Goal: Task Accomplishment & Management: Manage account settings

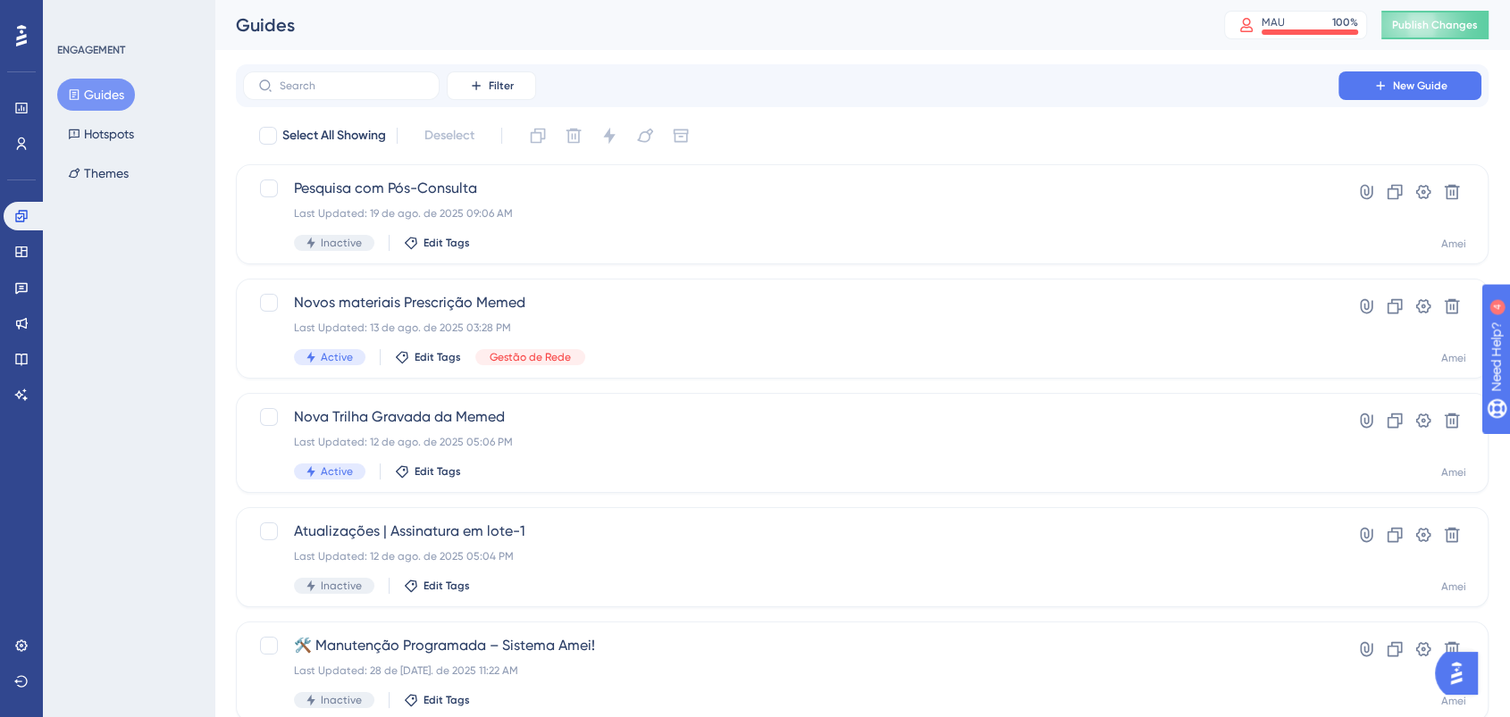
click at [21, 50] on div "Performance Users" at bounding box center [22, 104] width 36 height 108
click at [21, 38] on icon at bounding box center [21, 35] width 11 height 21
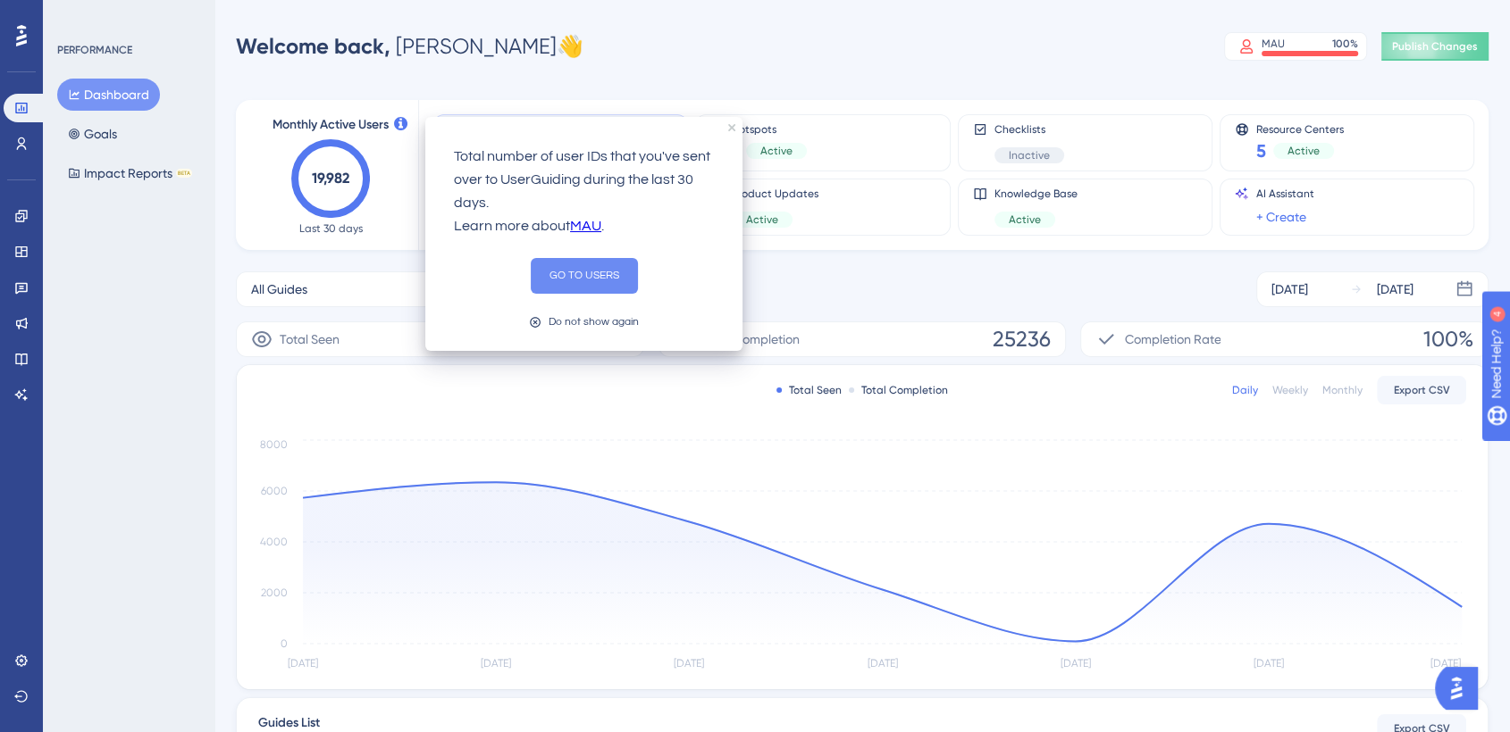
click at [567, 273] on button "GO TO USERS" at bounding box center [584, 276] width 107 height 36
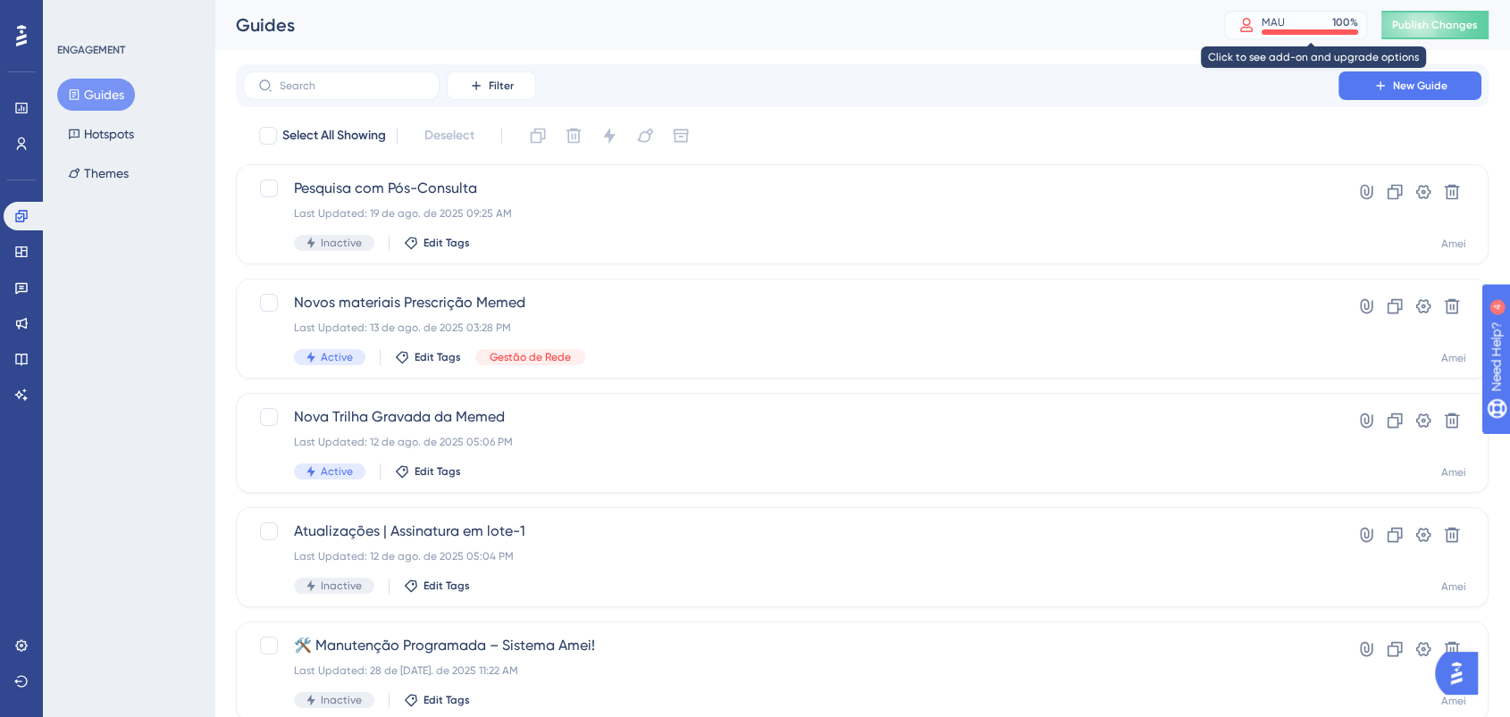
click at [1331, 27] on div "MAU 100 %" at bounding box center [1309, 22] width 96 height 14
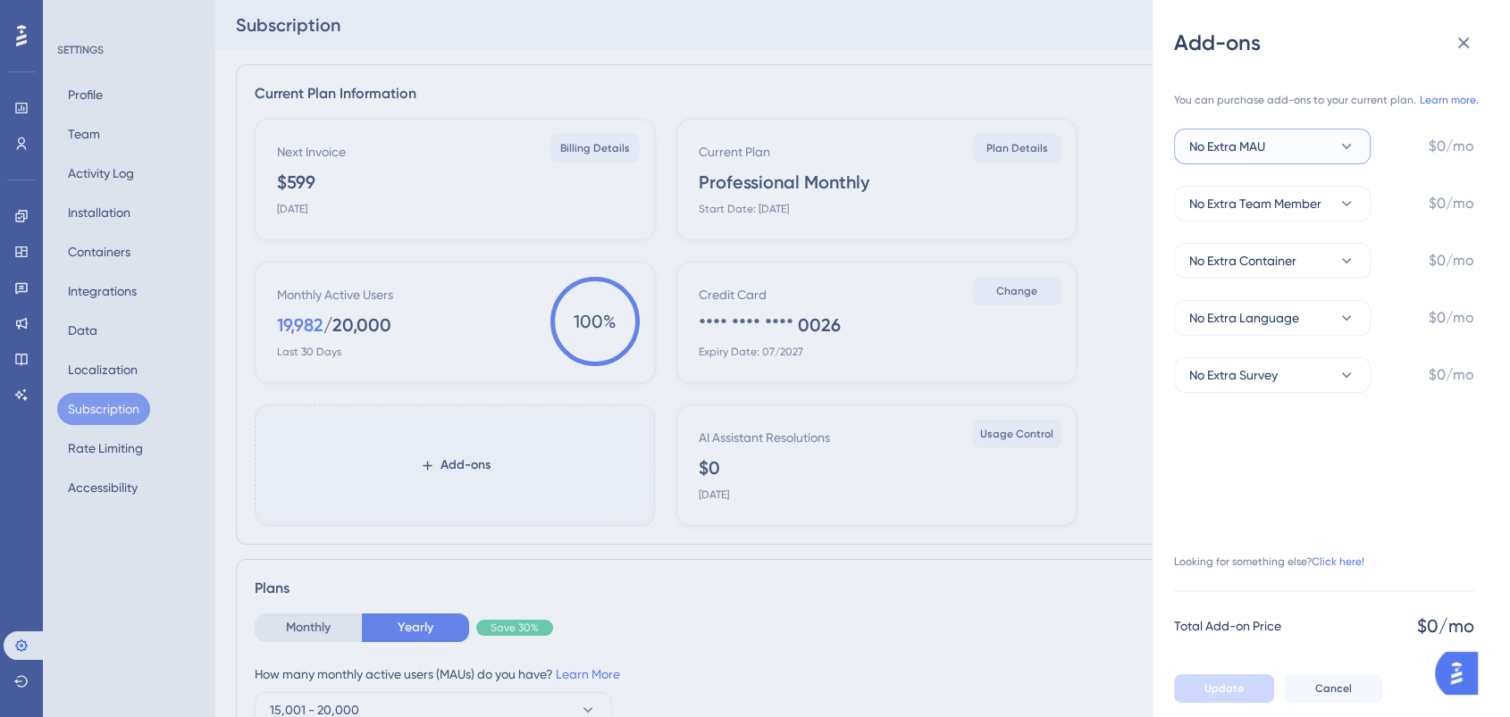
click at [1330, 151] on button "No Extra MAU" at bounding box center [1272, 147] width 197 height 36
click at [1282, 308] on div "+5,000 MAU +5,000 MAU" at bounding box center [1272, 308] width 145 height 36
click at [1337, 139] on icon at bounding box center [1346, 147] width 18 height 18
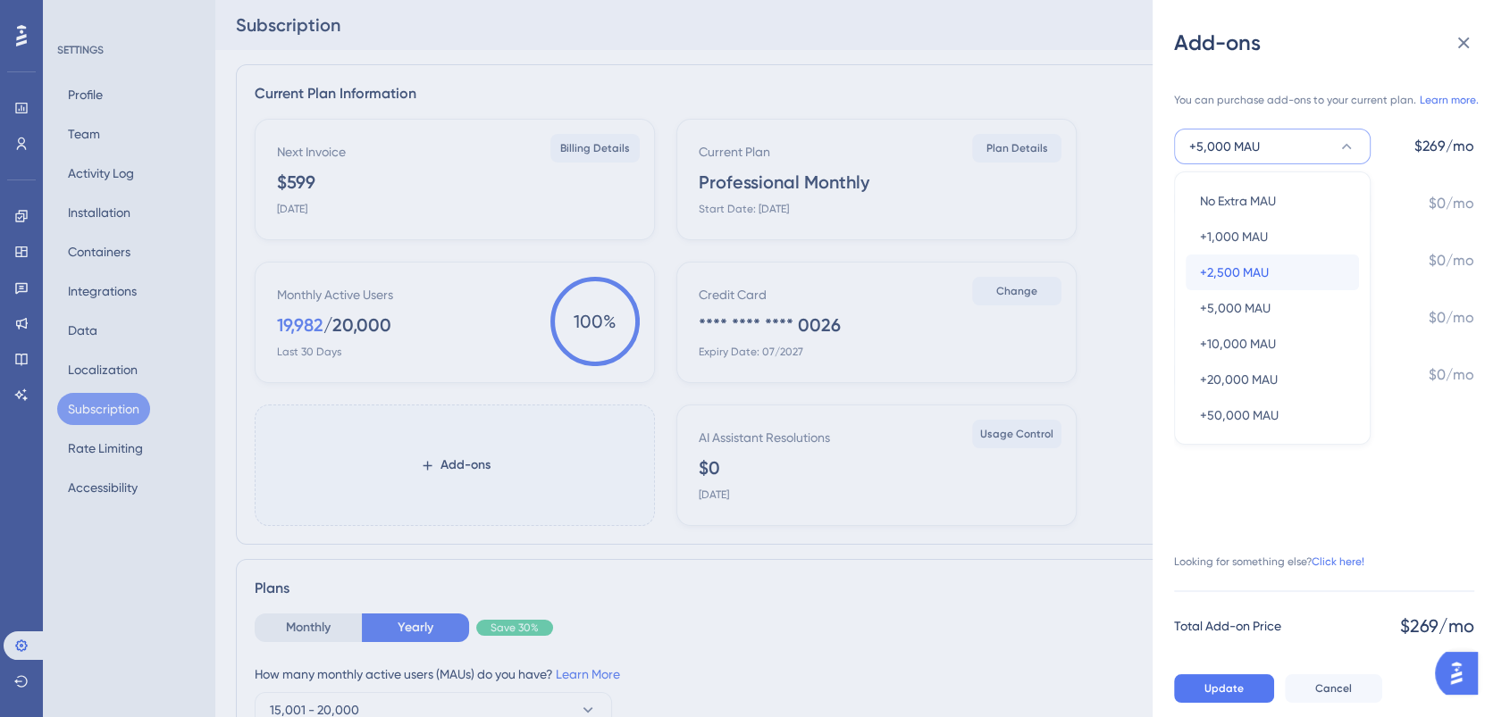
click at [1291, 276] on div "+2,500 MAU +2,500 MAU" at bounding box center [1272, 273] width 145 height 36
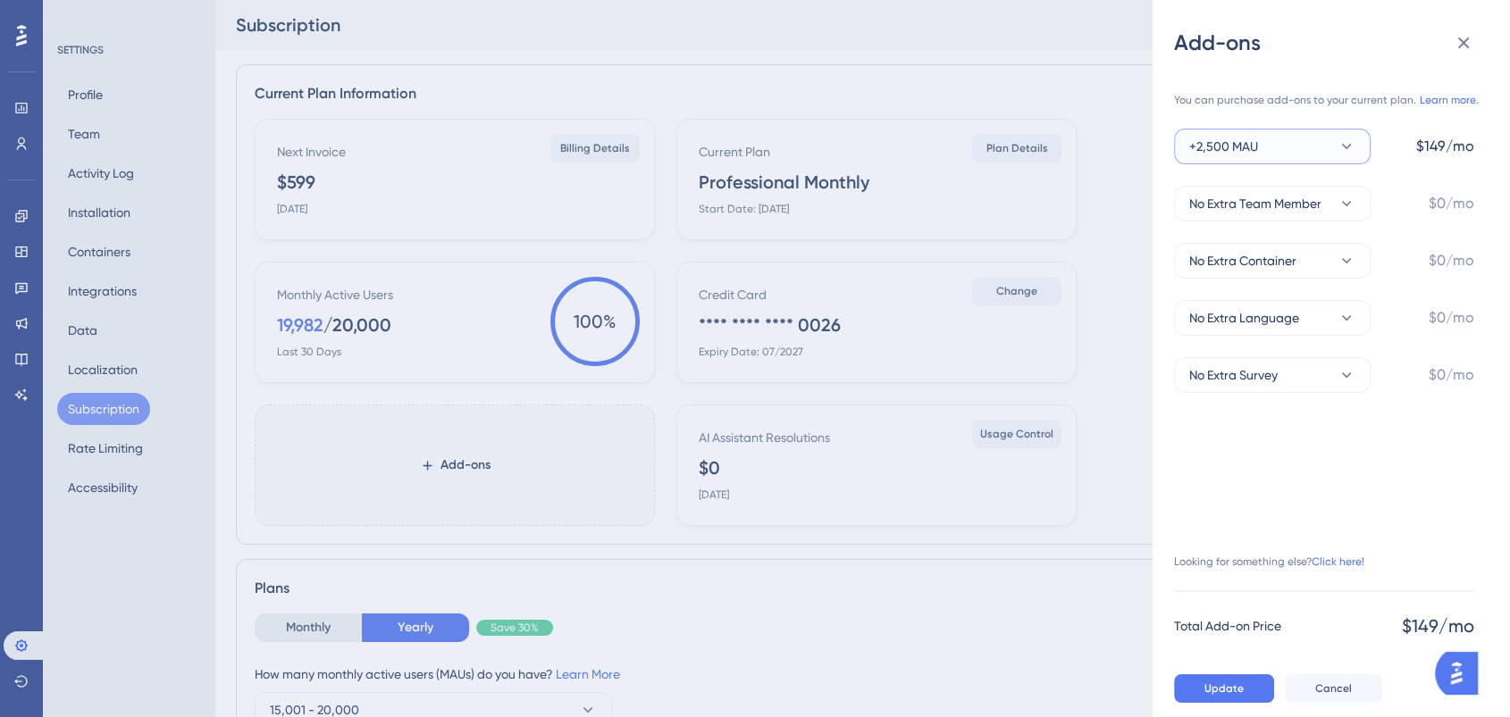
click at [1268, 138] on button "+2,500 MAU" at bounding box center [1272, 147] width 197 height 36
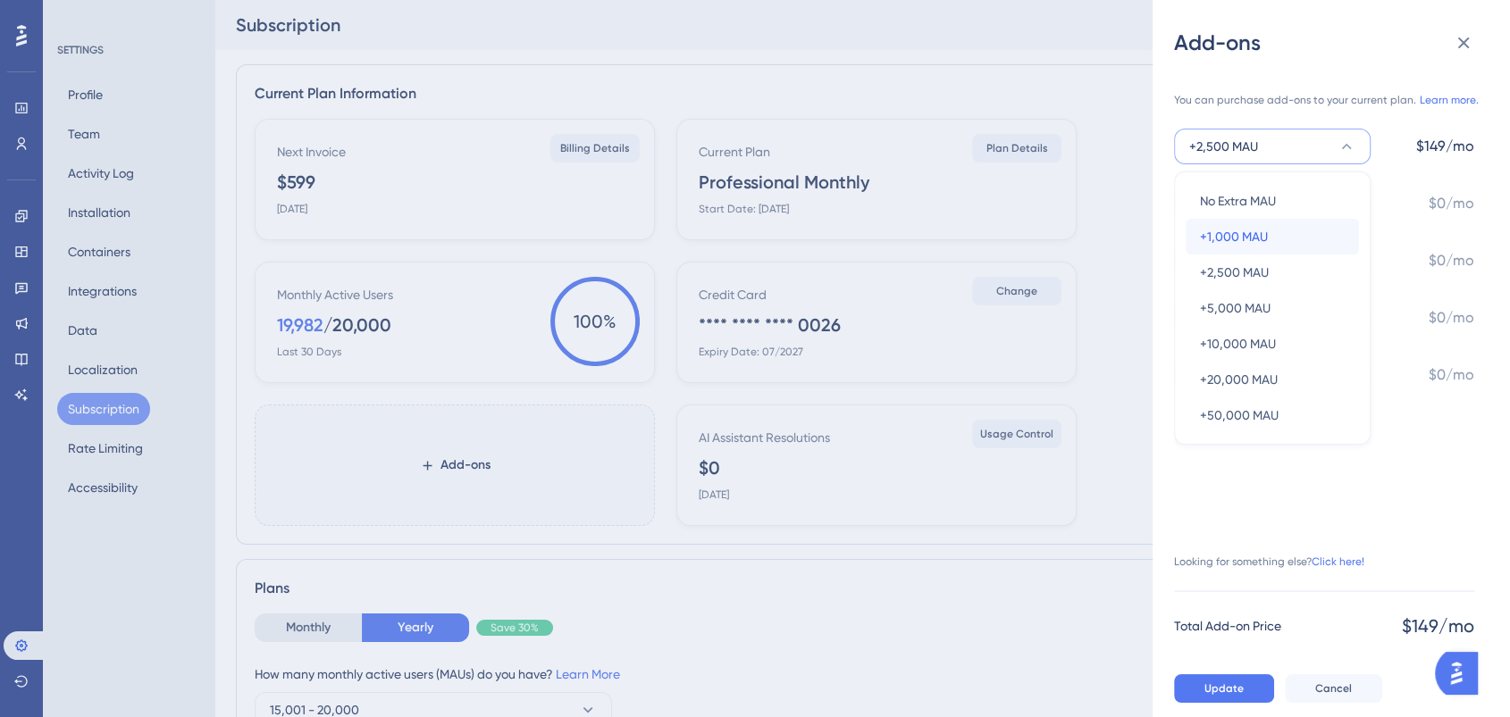
click at [1243, 239] on span "+1,000 MAU" at bounding box center [1234, 236] width 68 height 21
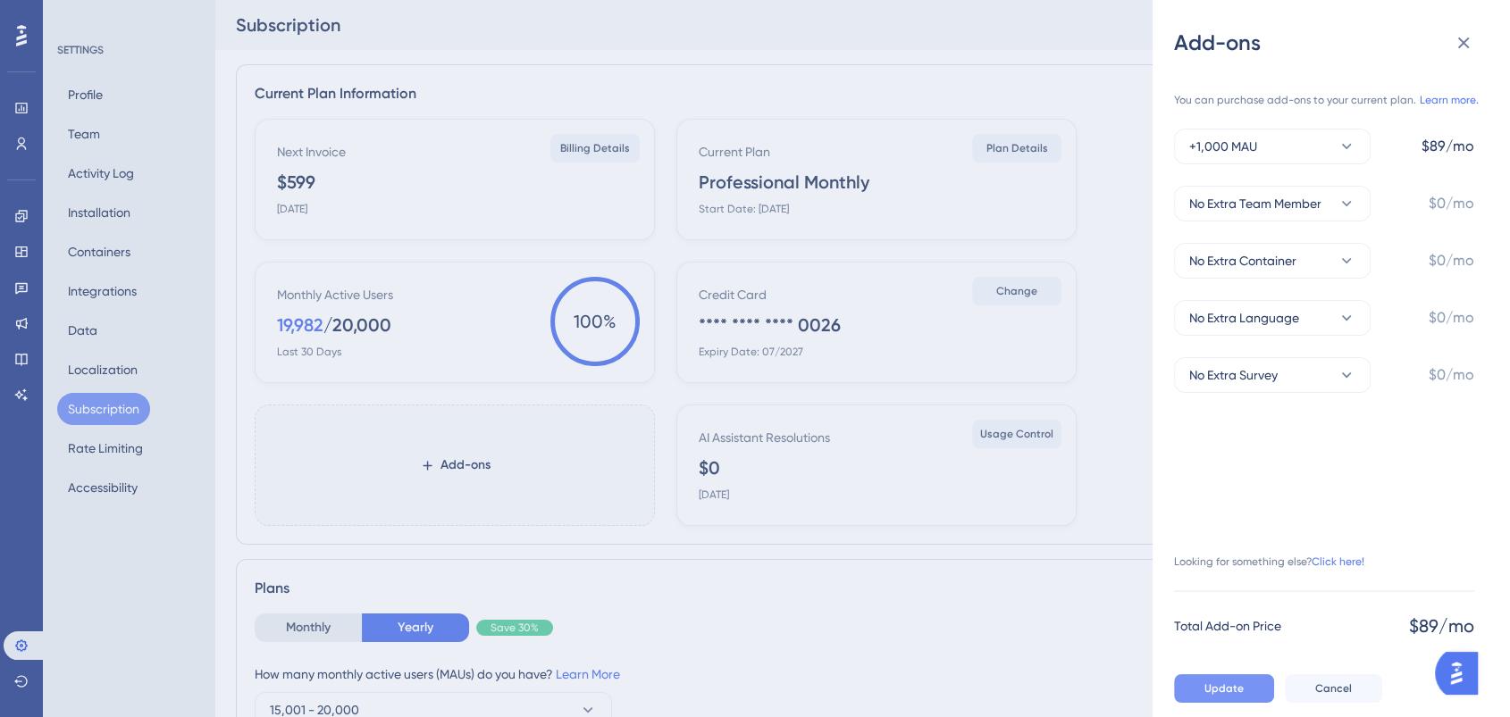
click at [1238, 696] on span "Update" at bounding box center [1223, 689] width 39 height 14
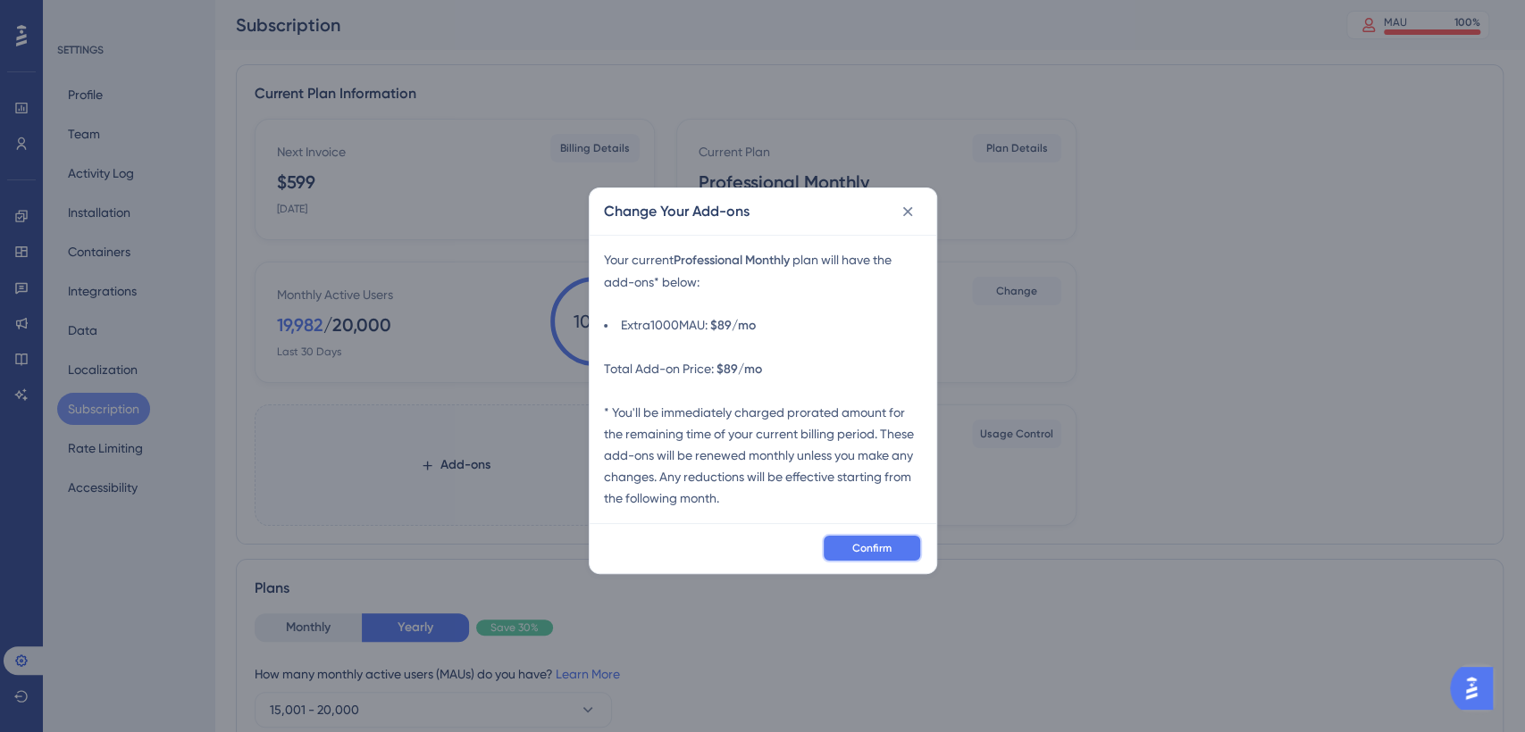
click at [879, 548] on span "Confirm" at bounding box center [871, 548] width 39 height 14
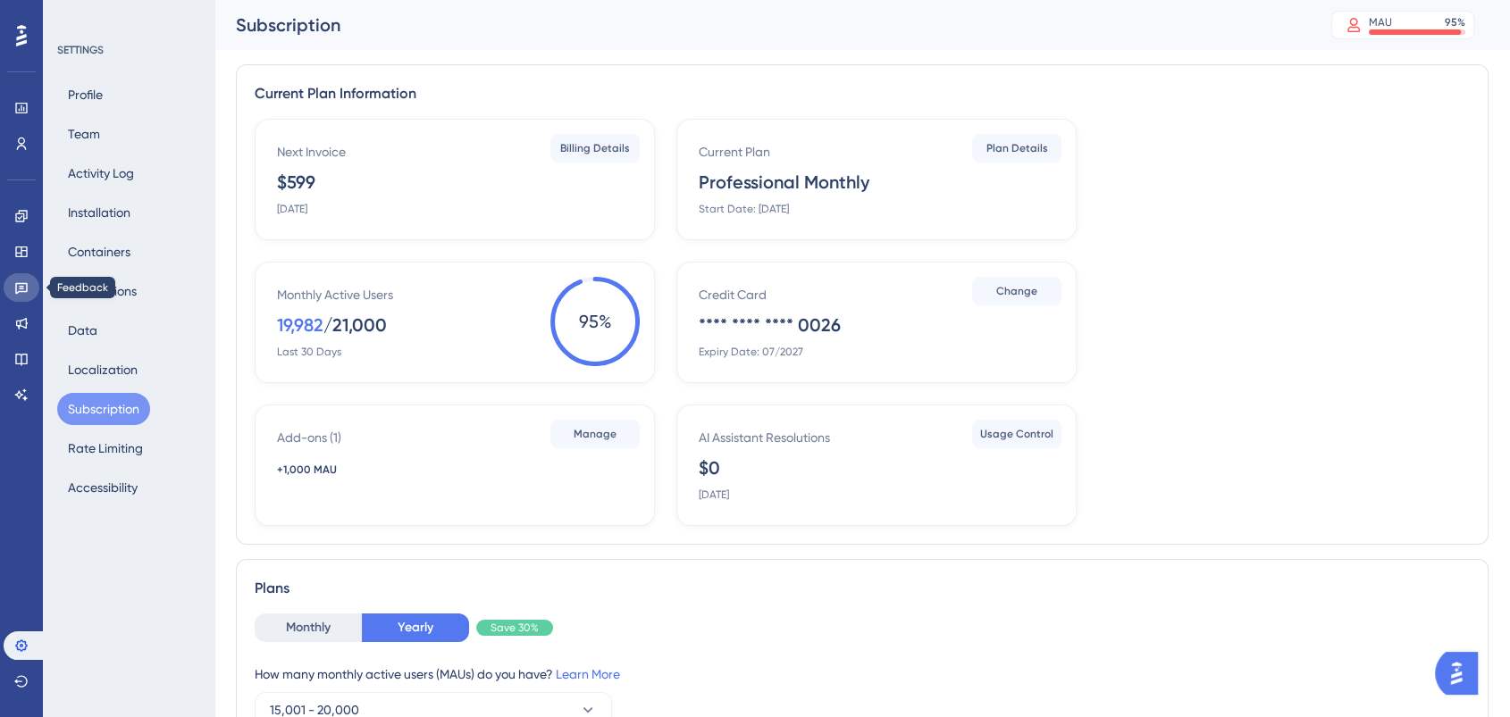
click at [12, 285] on link at bounding box center [22, 287] width 36 height 29
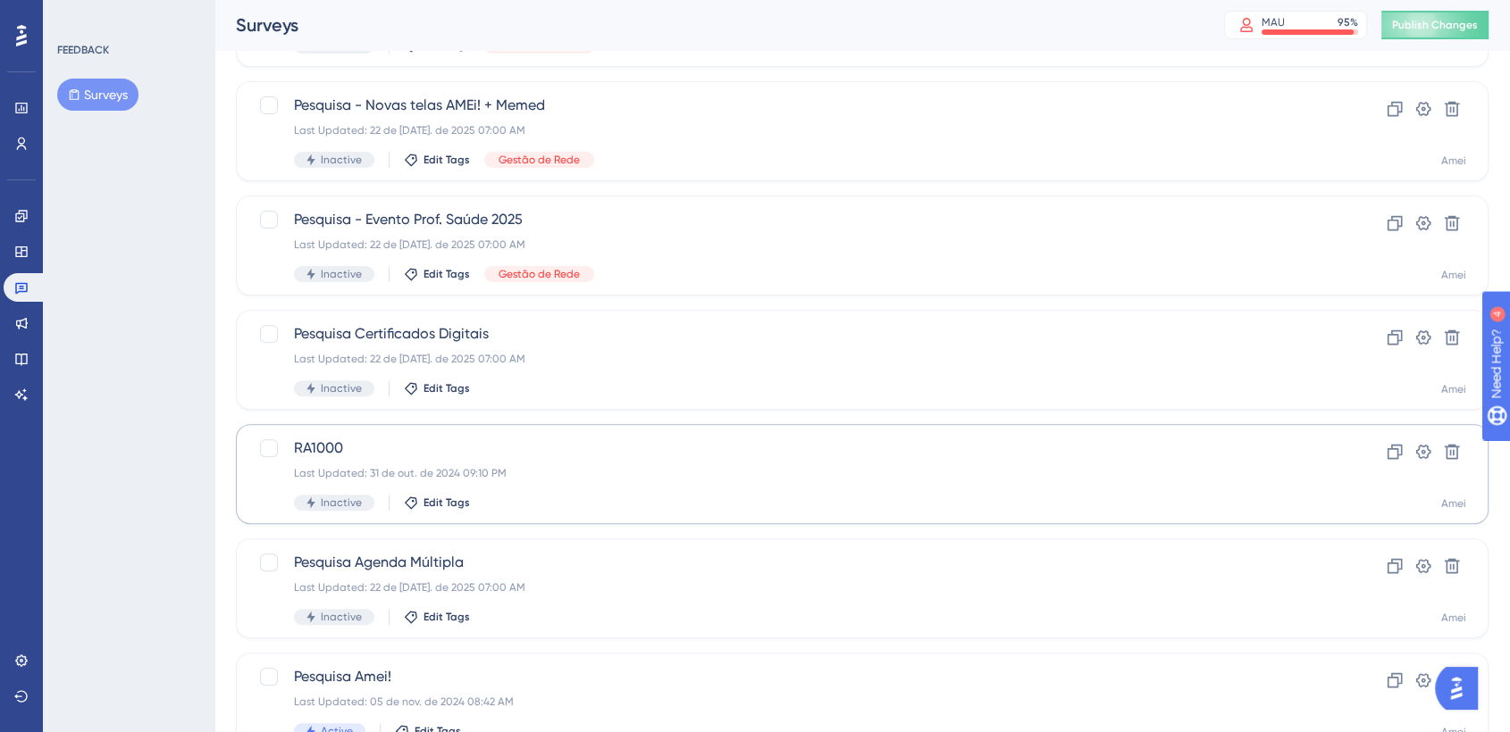
scroll to position [618, 0]
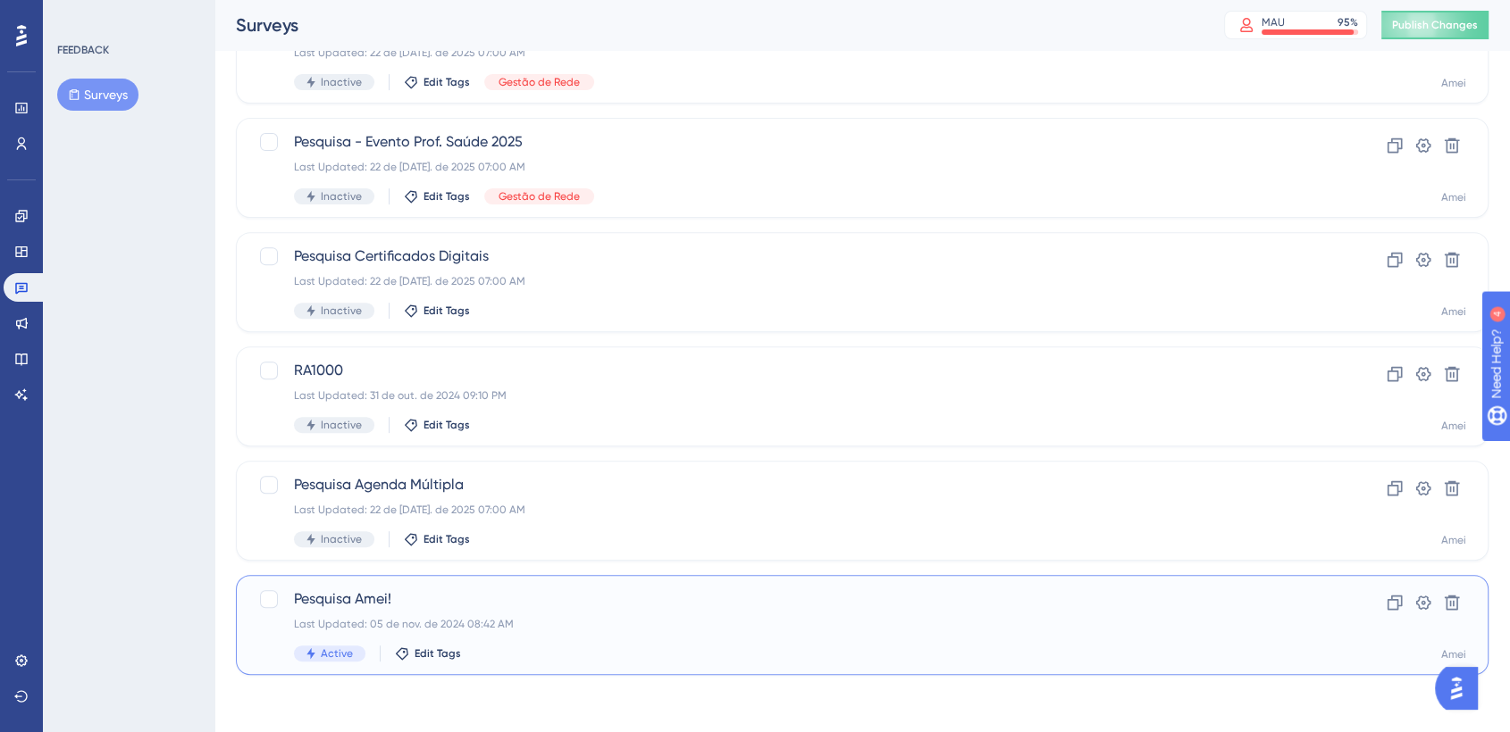
click at [380, 611] on div "Pesquisa Amei! Last Updated: 05 de nov. de 2024 08:42 AM Active Edit Tags" at bounding box center [790, 625] width 993 height 73
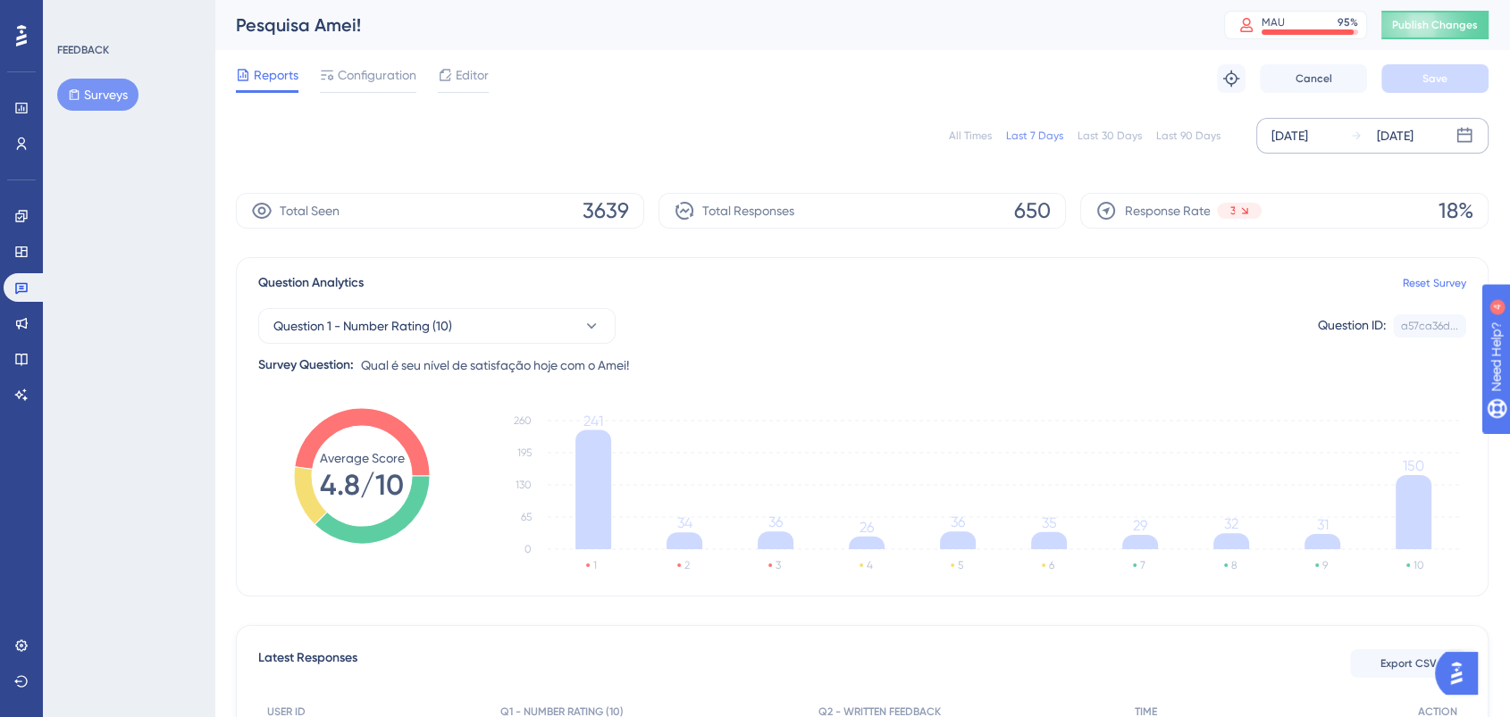
click at [1308, 133] on div "Aug 13 2025" at bounding box center [1289, 135] width 37 height 21
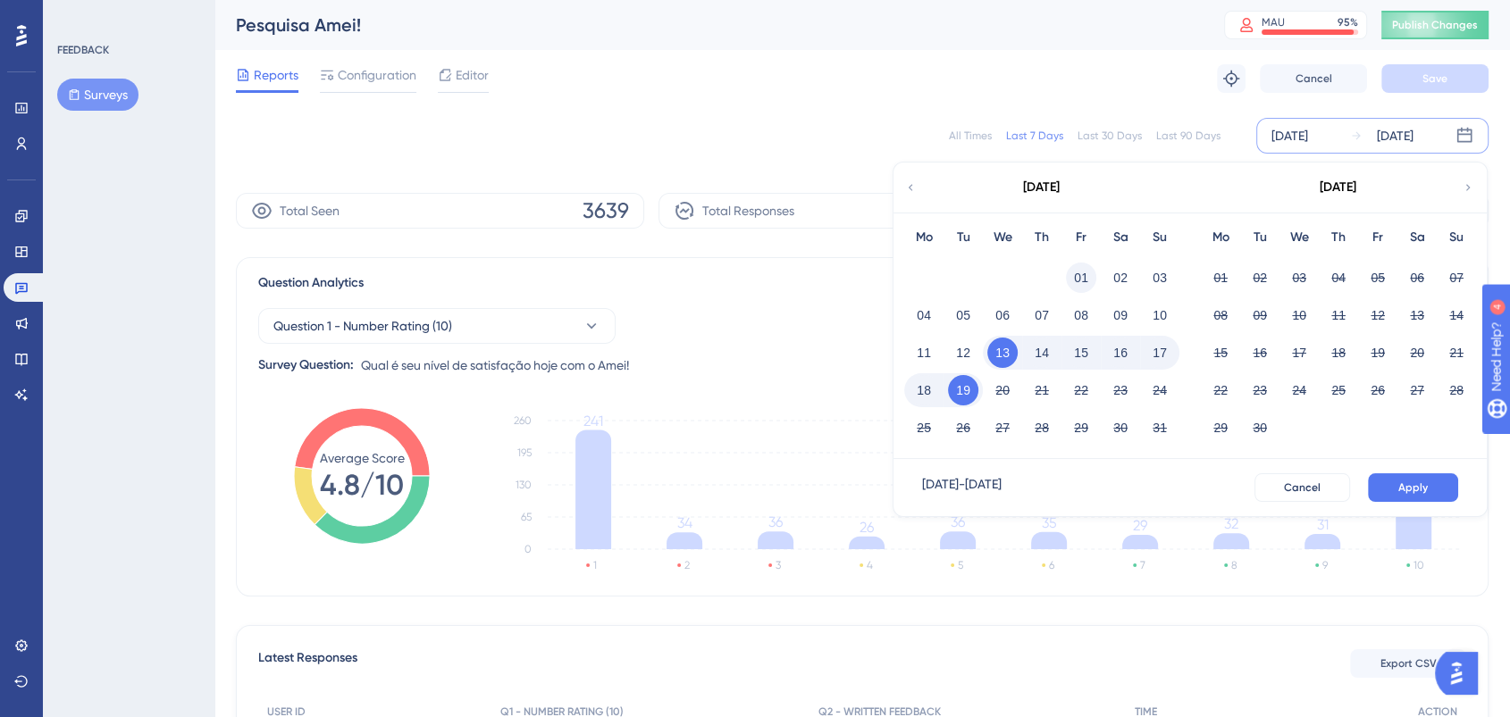
click at [1075, 274] on button "01" at bounding box center [1081, 278] width 30 height 30
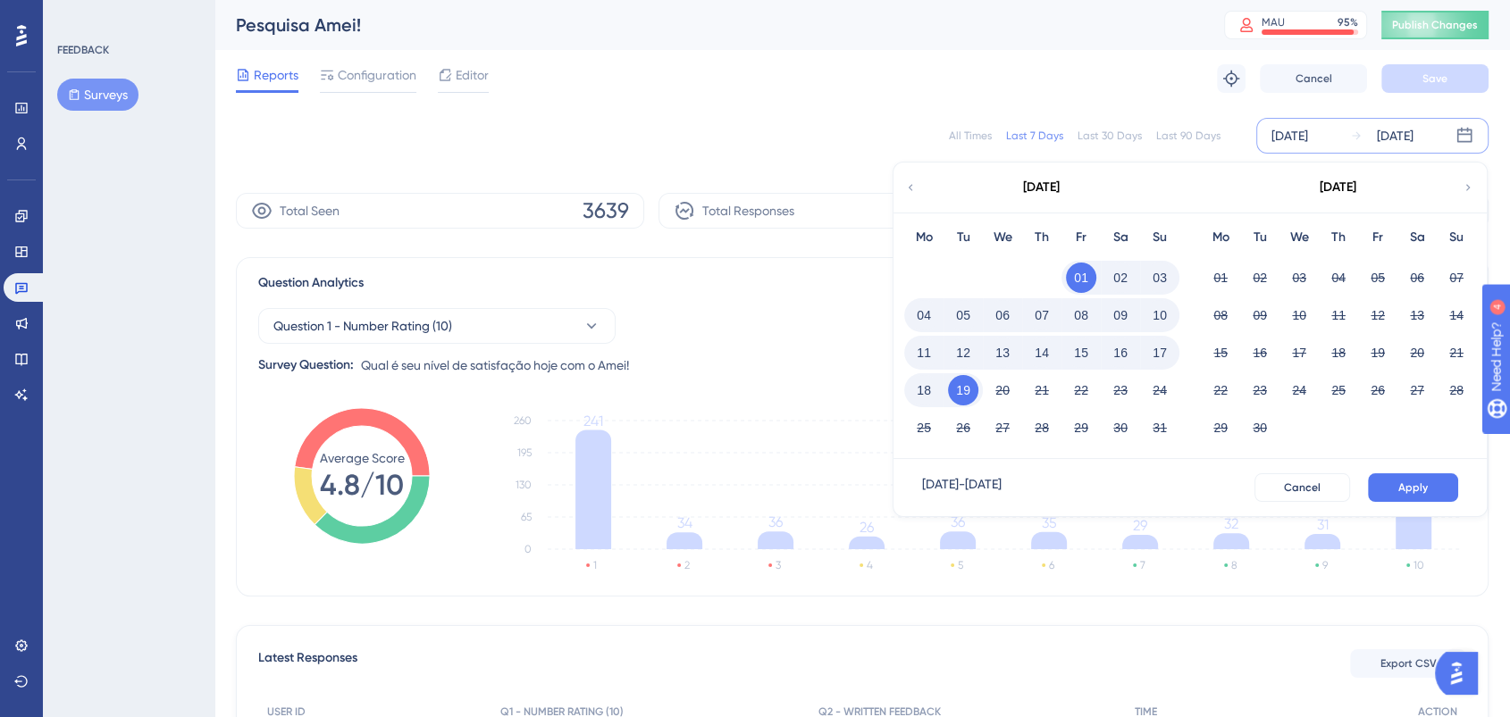
click at [1423, 487] on span "Apply" at bounding box center [1412, 488] width 29 height 14
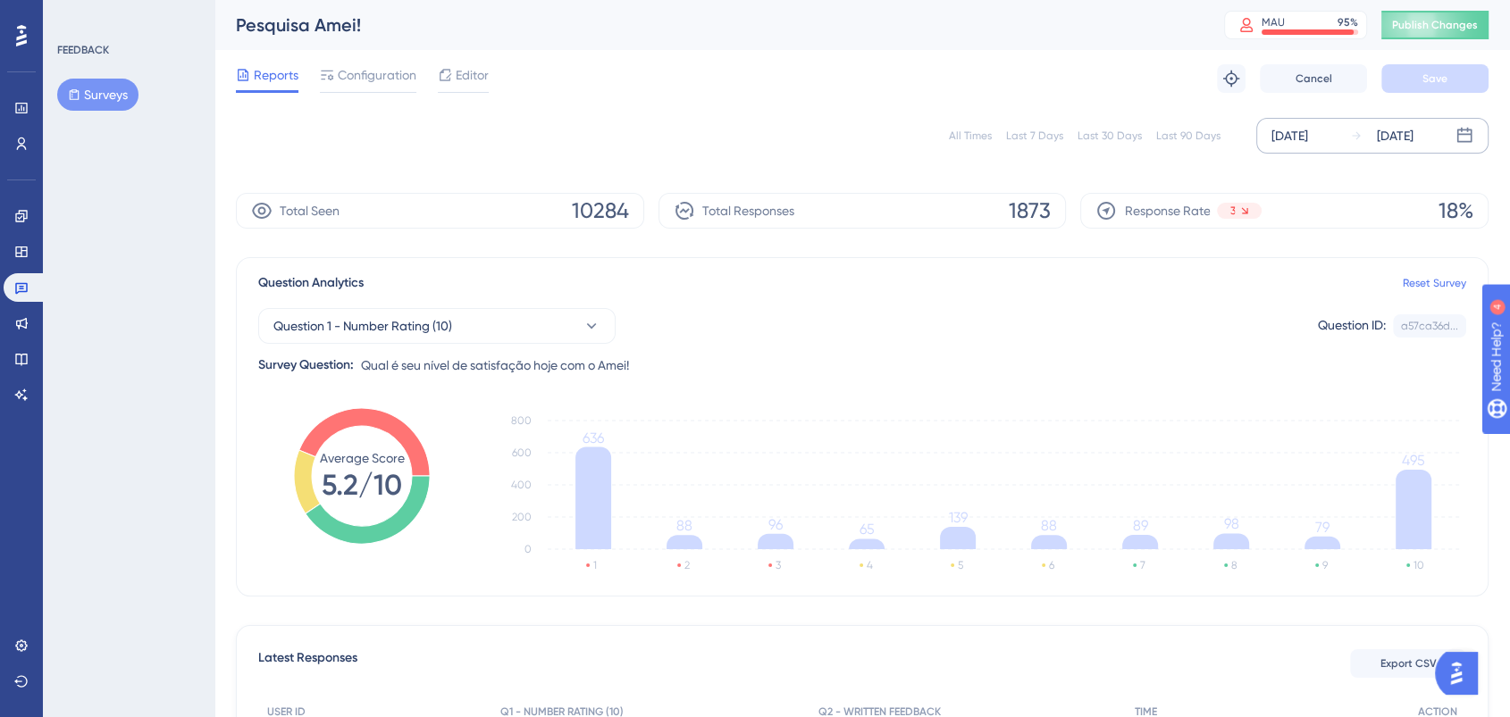
click at [1301, 146] on div "Aug 01 2025 Aug 19 2025" at bounding box center [1372, 136] width 232 height 36
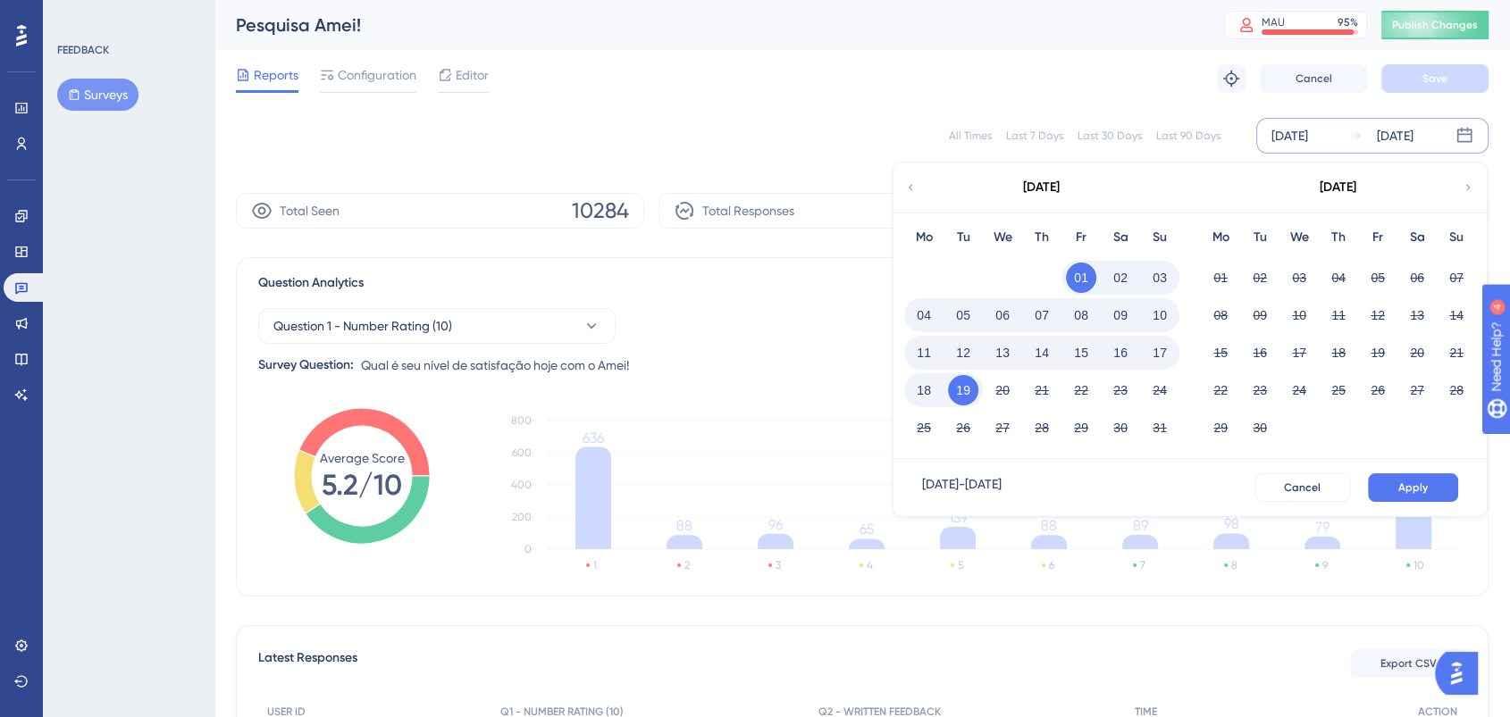
click at [916, 184] on div "August 2025" at bounding box center [1040, 188] width 295 height 50
click at [908, 188] on icon at bounding box center [910, 188] width 13 height 16
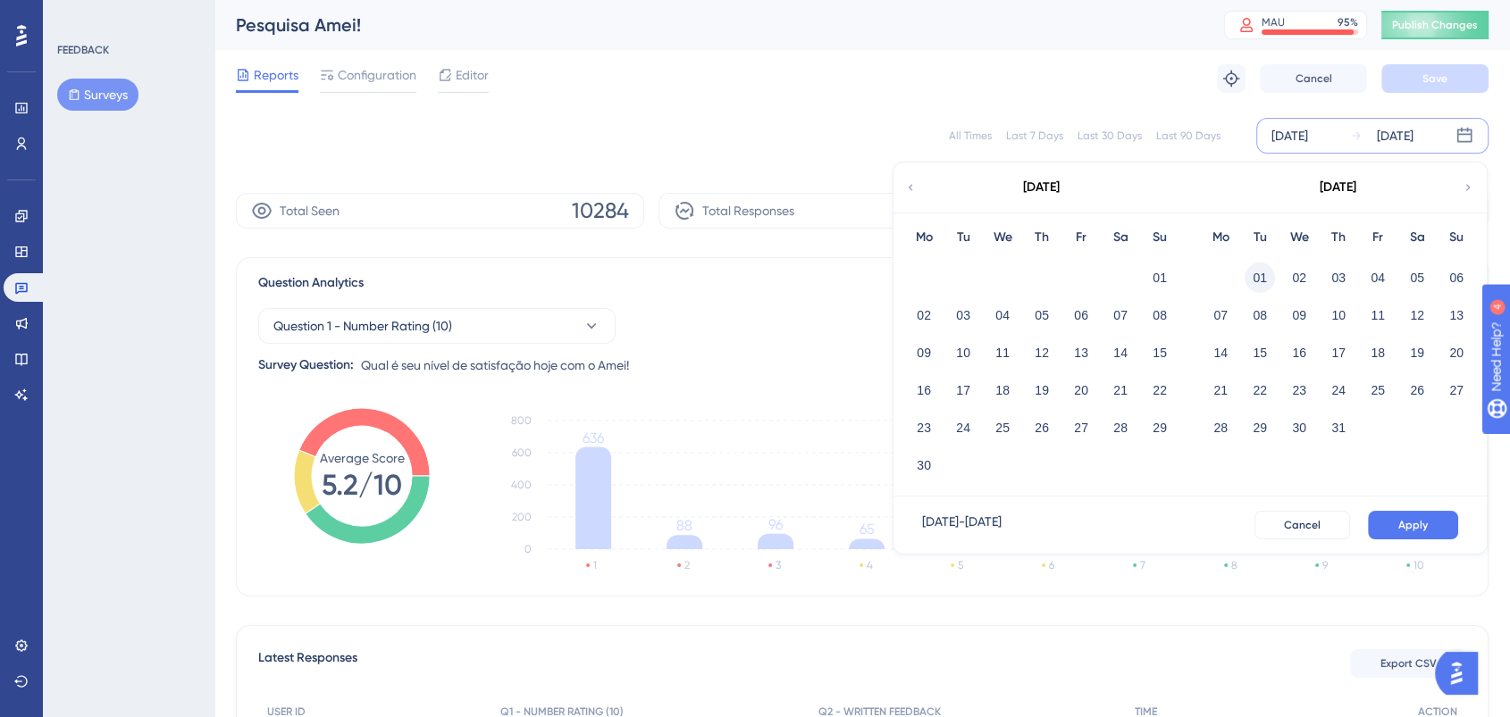
click at [1246, 266] on div "01" at bounding box center [1259, 278] width 39 height 34
click at [1258, 279] on button "01" at bounding box center [1259, 278] width 30 height 30
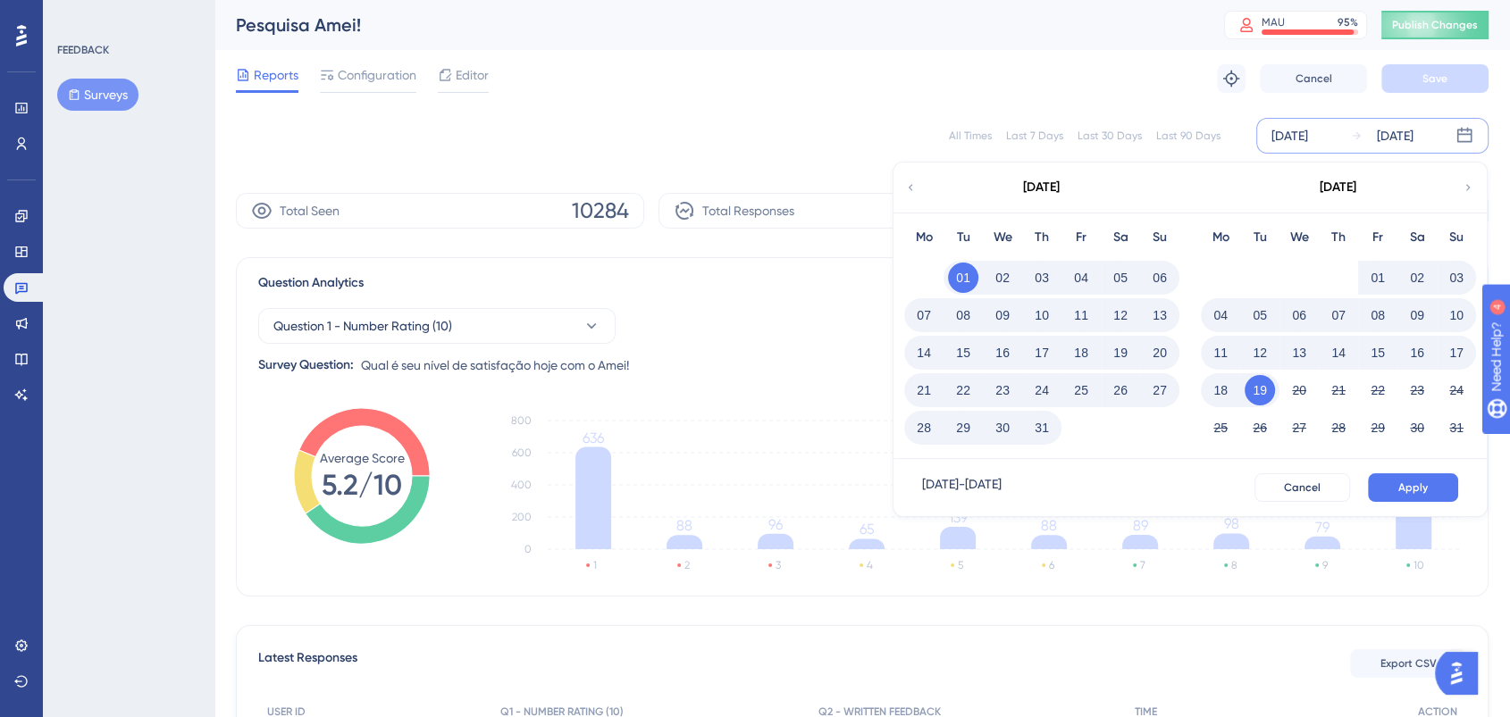
click at [1029, 430] on button "31" at bounding box center [1041, 428] width 30 height 30
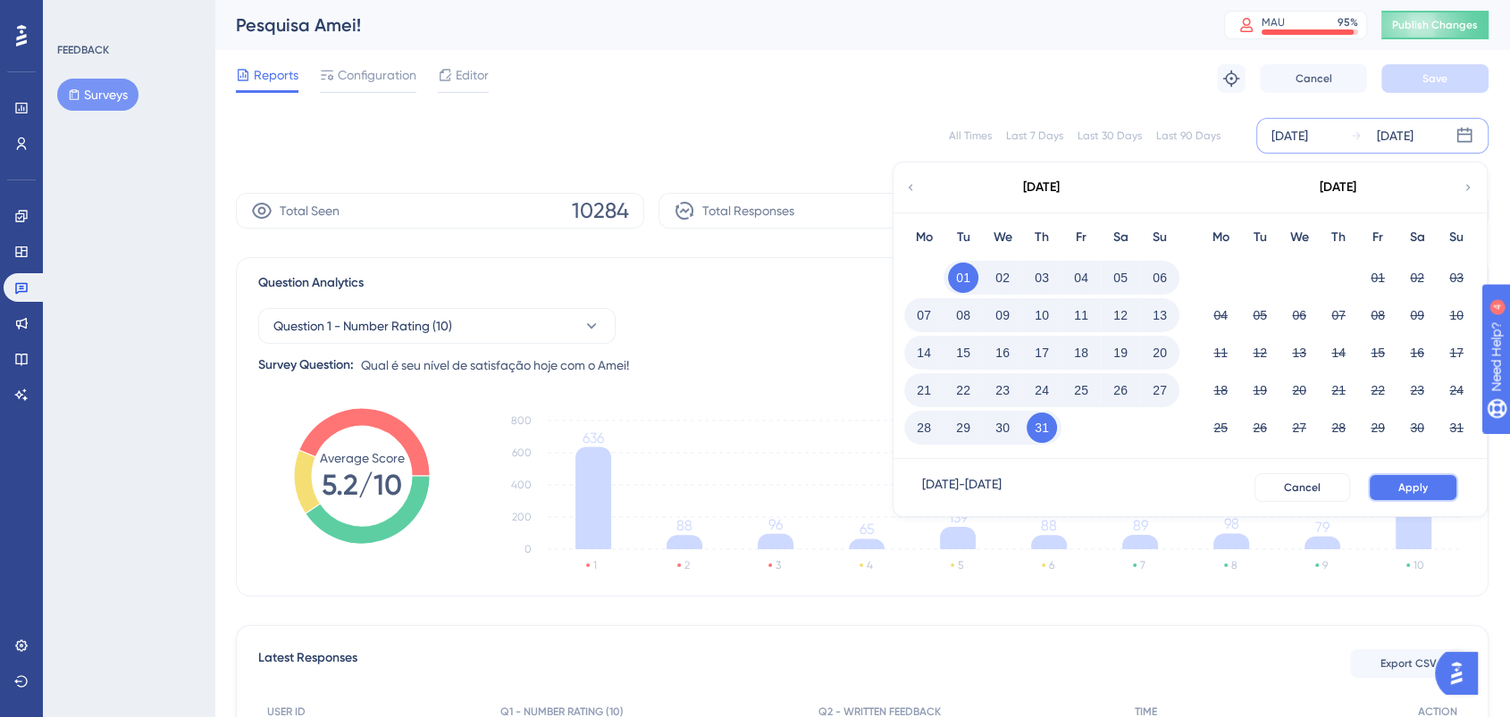
click at [1387, 488] on button "Apply" at bounding box center [1413, 487] width 90 height 29
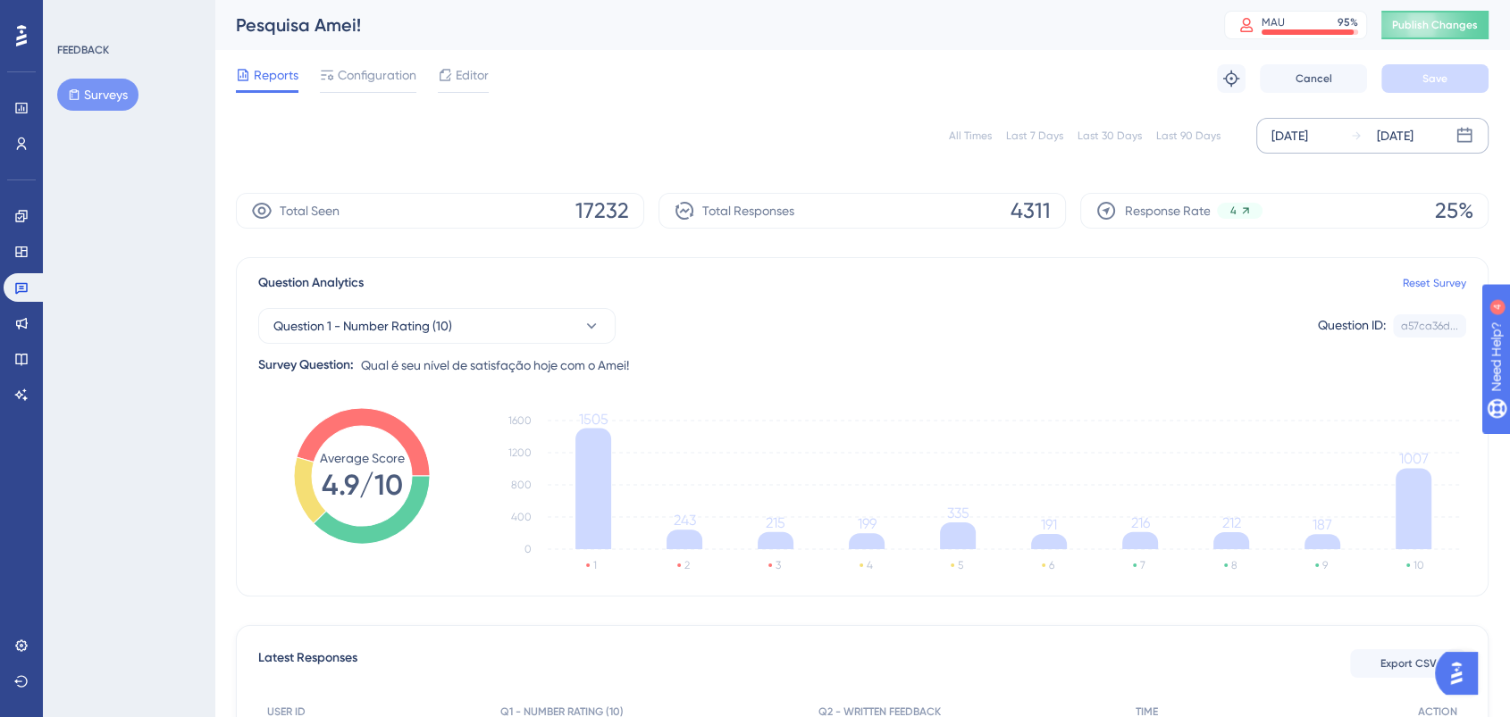
click at [10, 38] on div at bounding box center [21, 35] width 29 height 29
